Goal: Task Accomplishment & Management: Manage account settings

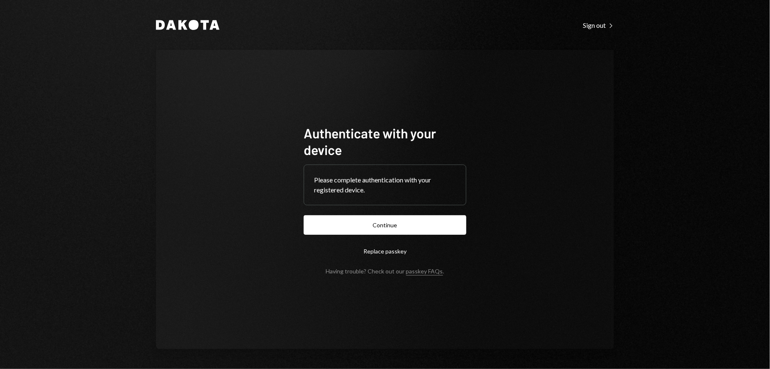
click at [391, 229] on button "Continue" at bounding box center [385, 225] width 163 height 20
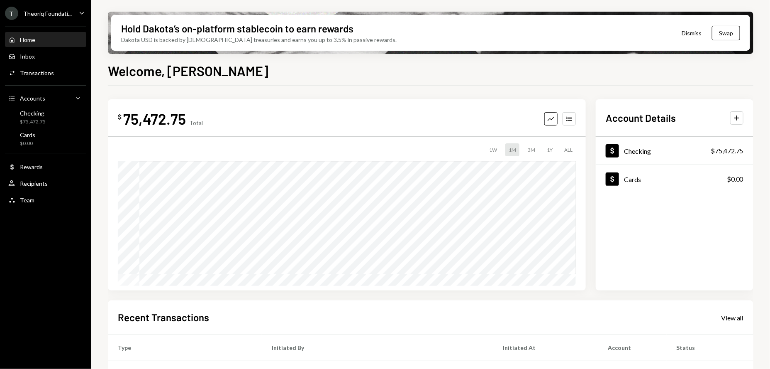
scroll to position [19, 0]
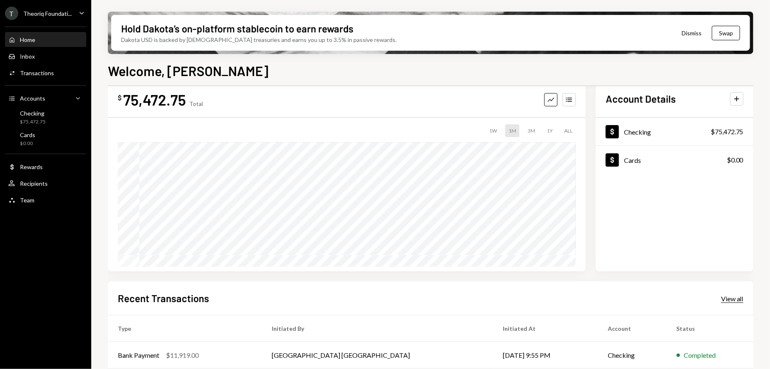
click at [732, 301] on div "View all" at bounding box center [732, 298] width 22 height 8
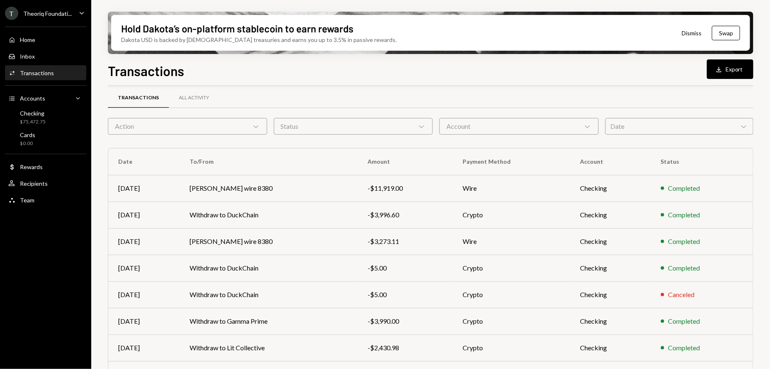
scroll to position [7, 0]
click at [647, 92] on div "Transactions All Activity" at bounding box center [431, 97] width 646 height 21
click at [665, 131] on div "Date Chevron Down" at bounding box center [679, 125] width 148 height 17
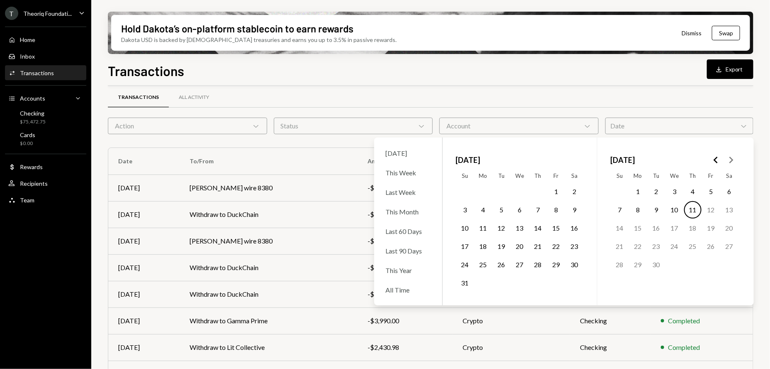
click at [709, 162] on button "Go to the Previous Month" at bounding box center [716, 159] width 15 height 15
click at [735, 160] on icon "Go to the Next Month" at bounding box center [731, 160] width 10 height 10
click at [559, 191] on button "1" at bounding box center [556, 191] width 17 height 17
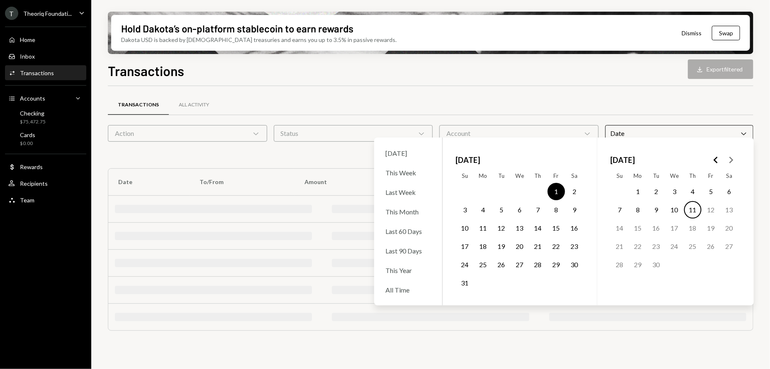
scroll to position [0, 0]
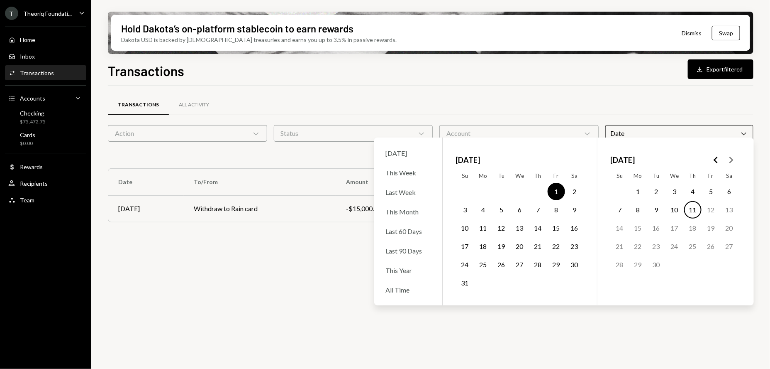
click at [462, 281] on button "31" at bounding box center [464, 282] width 17 height 17
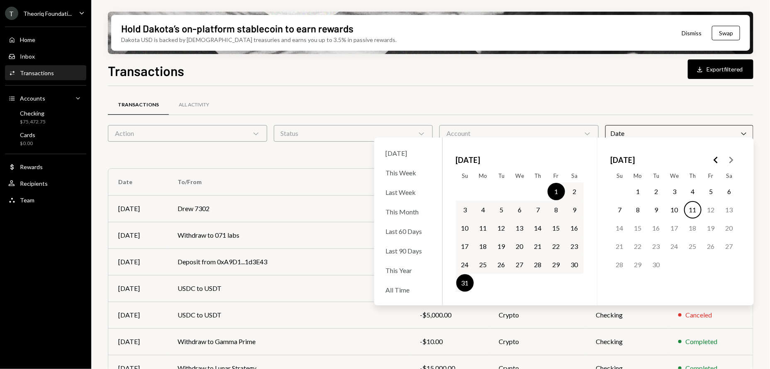
click at [627, 93] on div "Transactions All Activity Action Chevron Down Status Chevron Down Account Chevr…" at bounding box center [431, 291] width 646 height 410
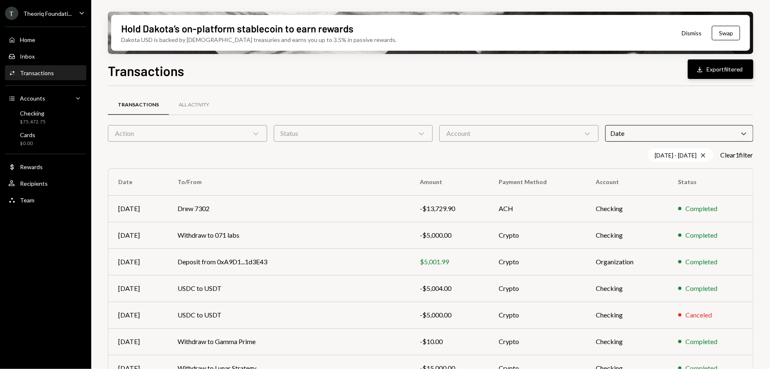
click at [714, 68] on button "Download Export filtered" at bounding box center [721, 69] width 66 height 20
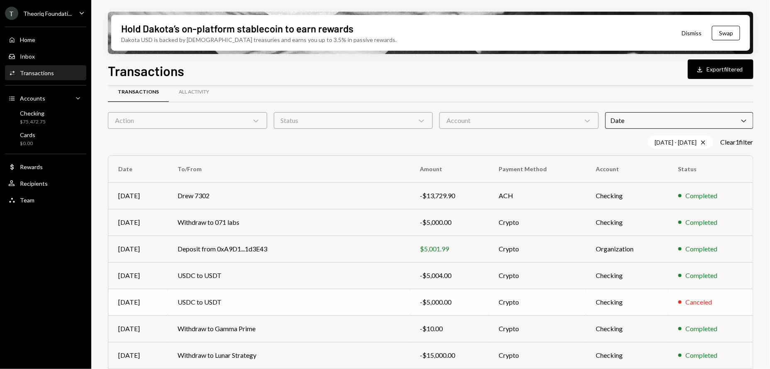
scroll to position [13, 0]
